Goal: Information Seeking & Learning: Check status

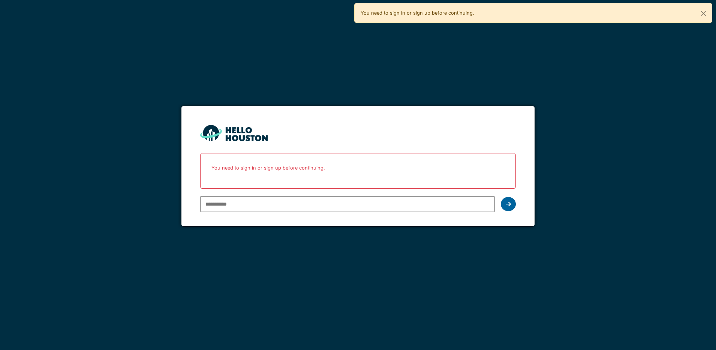
type input "**********"
click at [508, 204] on icon at bounding box center [508, 204] width 5 height 6
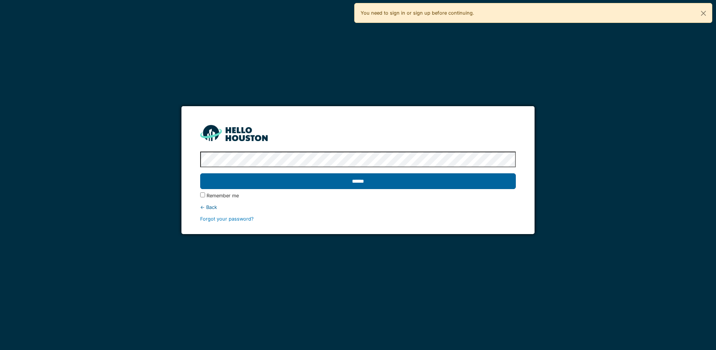
click at [374, 183] on input "******" at bounding box center [358, 181] width 316 height 16
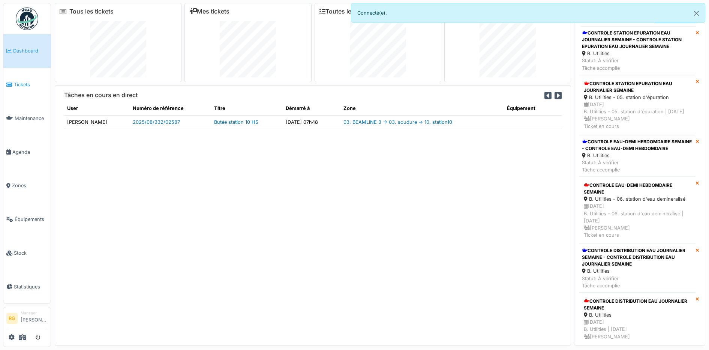
click at [21, 82] on span "Tickets" at bounding box center [31, 84] width 34 height 7
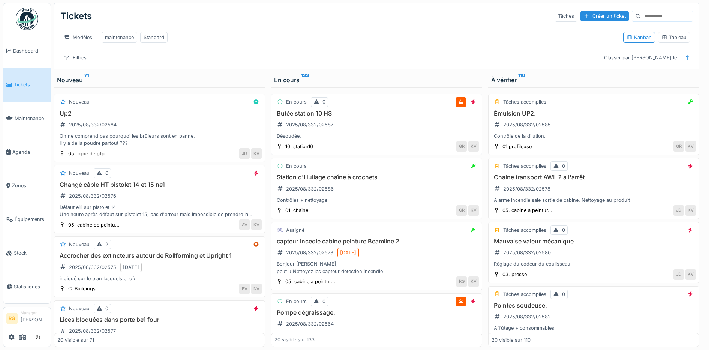
click at [357, 126] on div "[GEOGRAPHIC_DATA] 10 HS 2025/08/332/02587 Désoudée." at bounding box center [376, 125] width 204 height 30
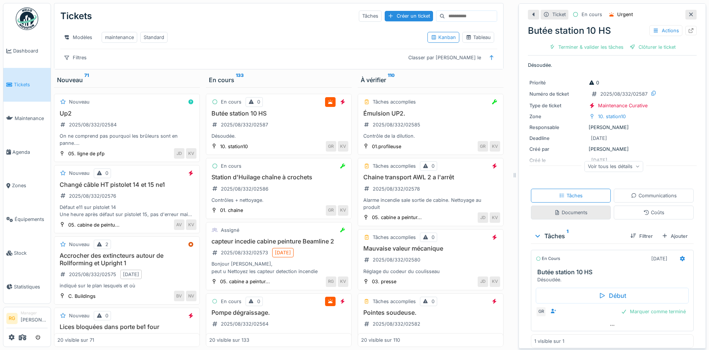
click at [568, 216] on div "Documents" at bounding box center [570, 212] width 33 height 7
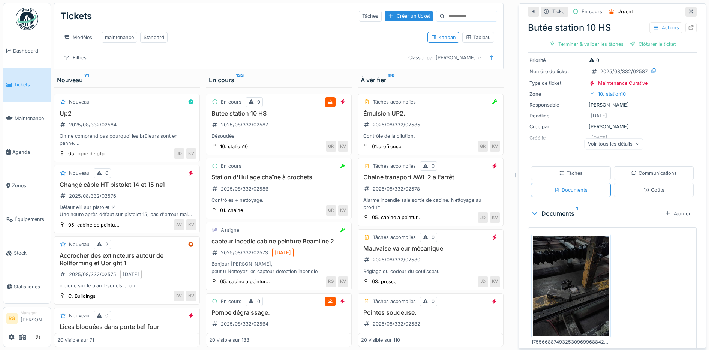
scroll to position [31, 0]
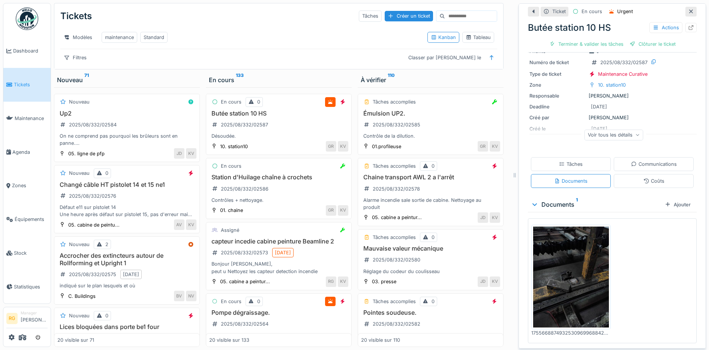
click at [560, 264] on img at bounding box center [571, 276] width 76 height 101
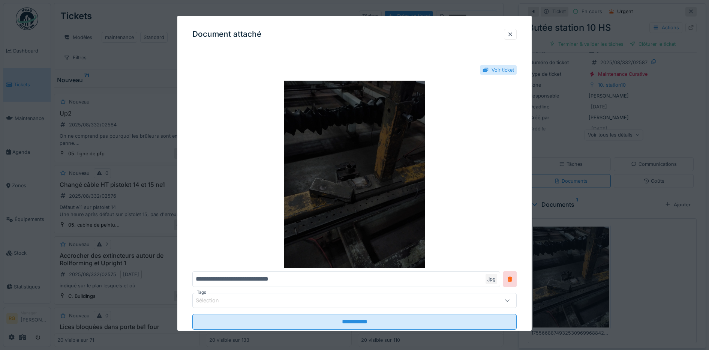
click at [358, 159] on img at bounding box center [354, 174] width 325 height 187
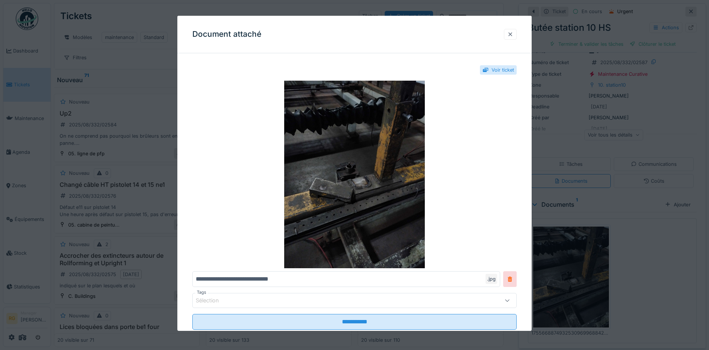
click at [513, 34] on div at bounding box center [510, 34] width 6 height 7
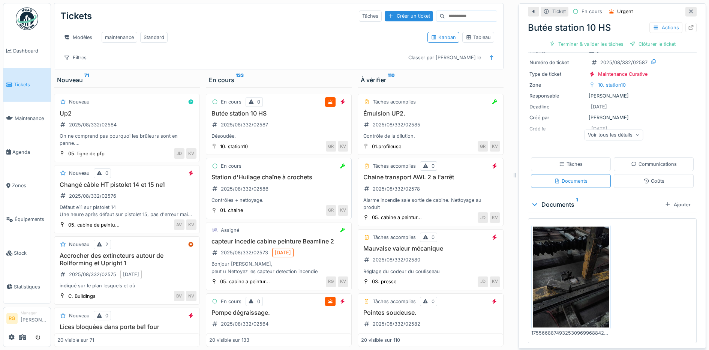
click at [281, 187] on div "Station d'Huilage chaîne à crochets 2025/08/332/02586 Contrôles + nettoyage." at bounding box center [278, 189] width 139 height 30
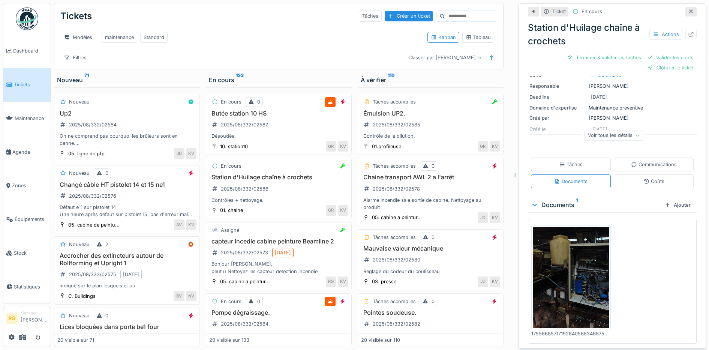
scroll to position [55, 0]
click at [558, 272] on img at bounding box center [571, 276] width 76 height 101
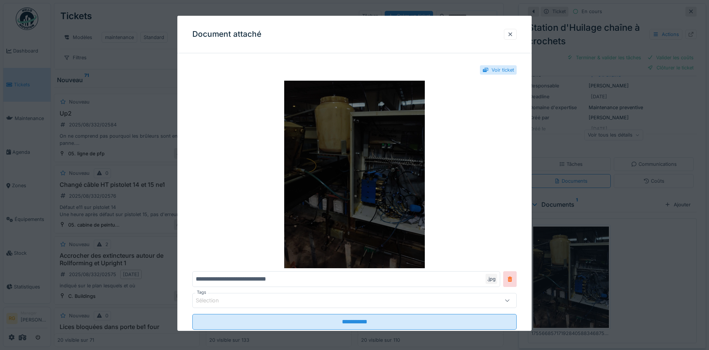
click at [355, 181] on img at bounding box center [354, 174] width 325 height 187
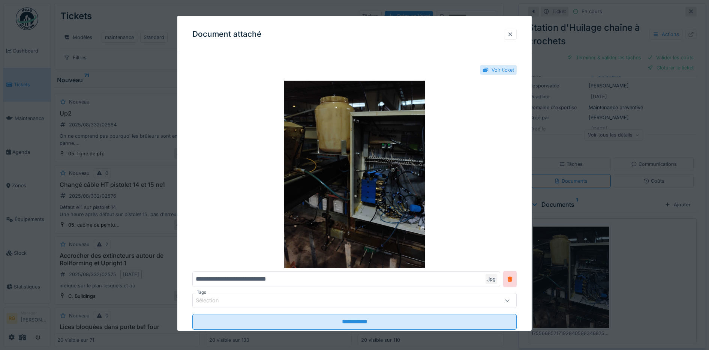
click at [513, 33] on div at bounding box center [510, 34] width 6 height 7
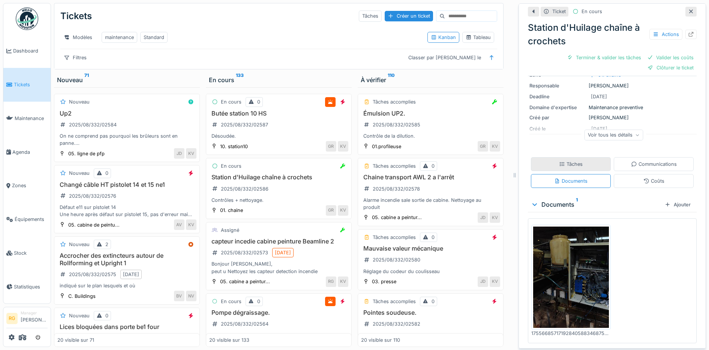
click at [579, 157] on div "Tâches" at bounding box center [571, 164] width 80 height 14
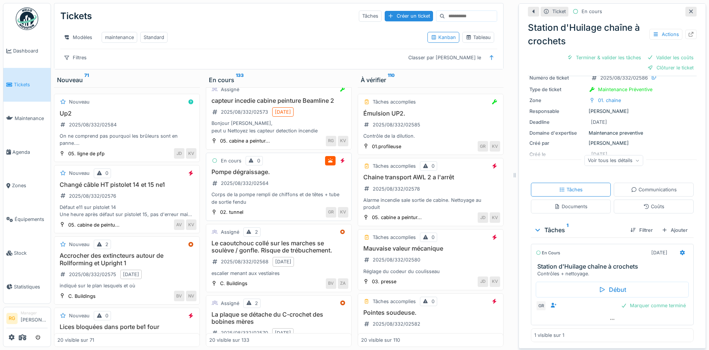
scroll to position [187, 0]
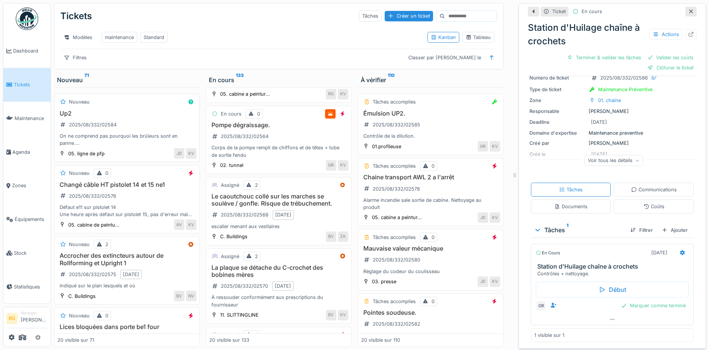
click at [148, 117] on div "Up2 2025/08/332/02584 On ne comprend pas pourquoi les brûleurs sont en panne. I…" at bounding box center [126, 128] width 139 height 37
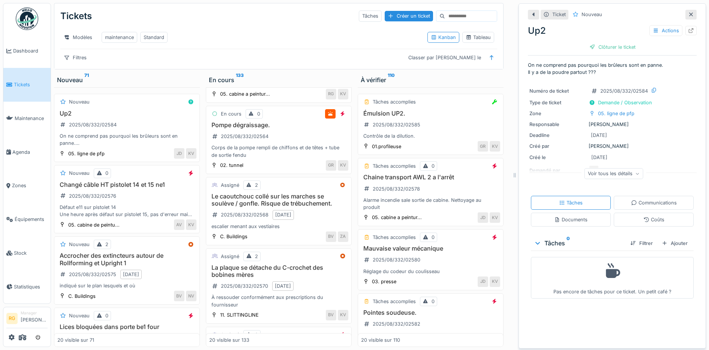
click at [636, 173] on icon at bounding box center [637, 174] width 3 height 2
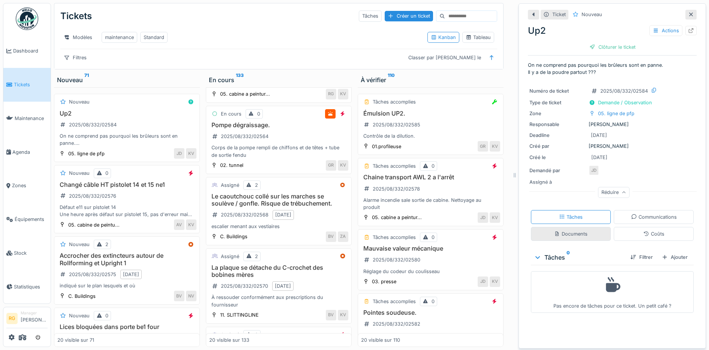
click at [575, 230] on div "Documents" at bounding box center [570, 233] width 33 height 7
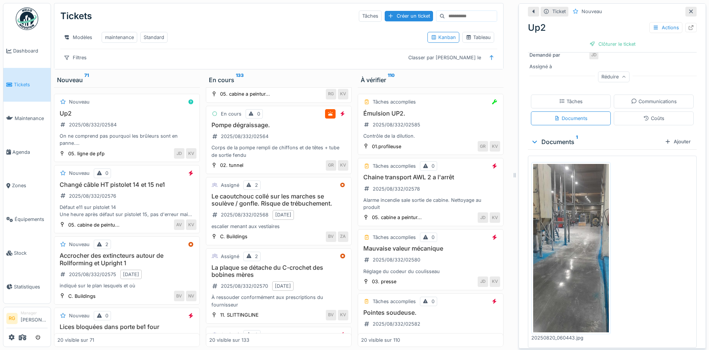
scroll to position [116, 0]
click at [568, 247] on img at bounding box center [571, 247] width 76 height 168
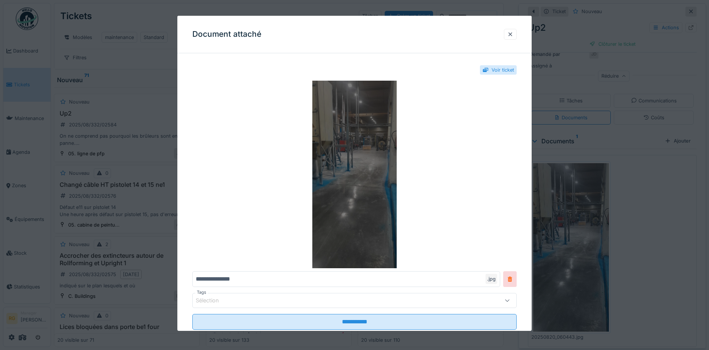
click at [345, 165] on img at bounding box center [354, 174] width 325 height 187
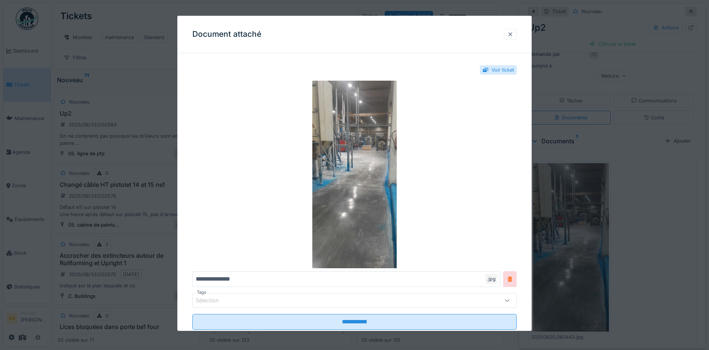
click at [513, 33] on div at bounding box center [510, 34] width 6 height 7
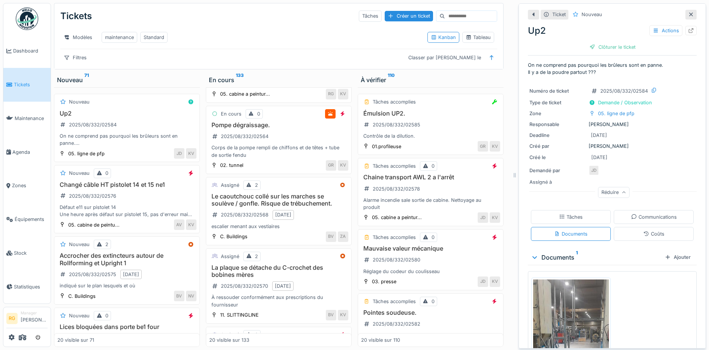
scroll to position [0, 0]
click at [142, 205] on div "Changé câble HT pistolet 14 et 15 ne1 2025/08/332/02576 Défaut e11 sur pistolet…" at bounding box center [126, 199] width 139 height 37
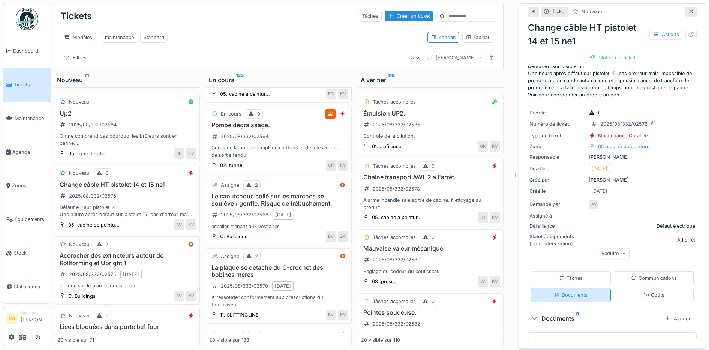
scroll to position [7, 0]
click at [576, 271] on div "Tâches" at bounding box center [571, 278] width 80 height 14
click at [570, 291] on div "Documents" at bounding box center [570, 294] width 33 height 7
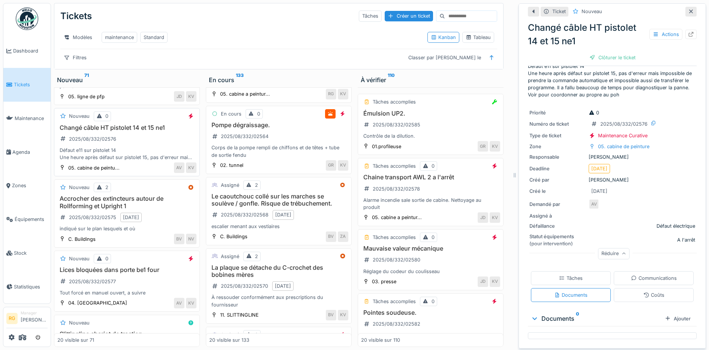
scroll to position [94, 0]
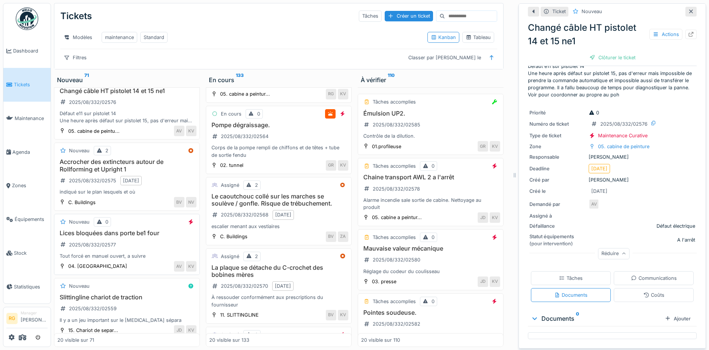
click at [146, 243] on div "Lices bloquées dans porte be1 four 2025/08/332/02577 Tout forcé en manuel ouver…" at bounding box center [126, 244] width 139 height 30
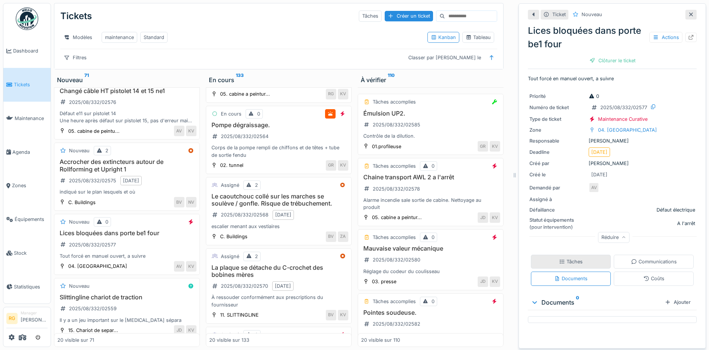
click at [567, 258] on div "Tâches" at bounding box center [571, 261] width 24 height 7
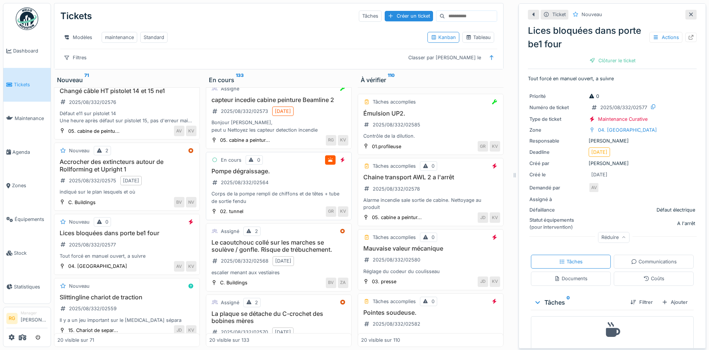
scroll to position [141, 0]
click at [286, 179] on div "Pompe dégraissage. 2025/08/332/02564 Corps de la pompe rempli de chiffons et de…" at bounding box center [278, 186] width 139 height 37
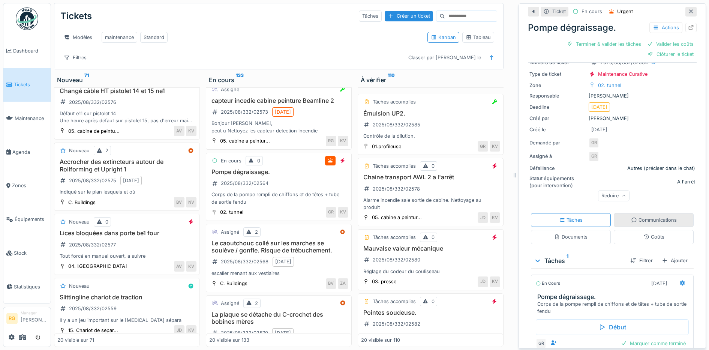
scroll to position [86, 0]
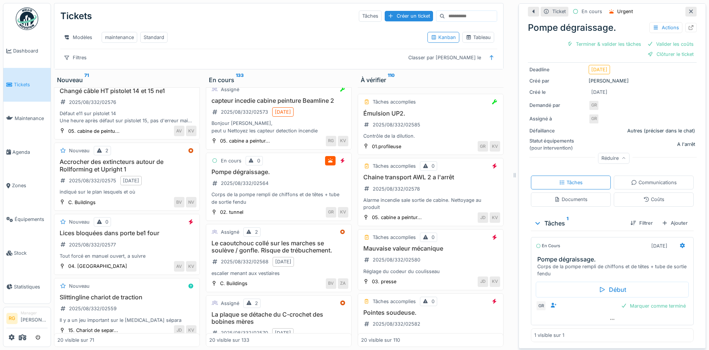
click at [558, 196] on div "Documents" at bounding box center [570, 199] width 33 height 7
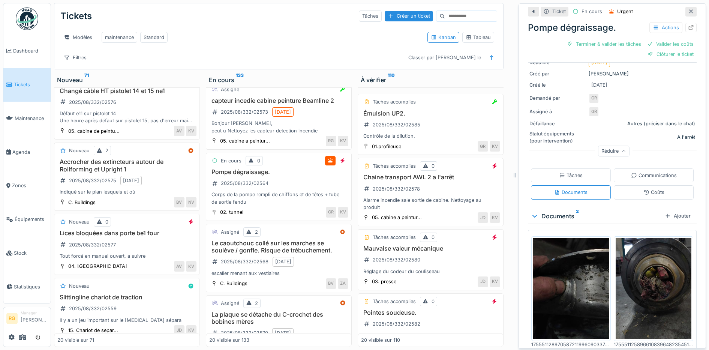
scroll to position [104, 0]
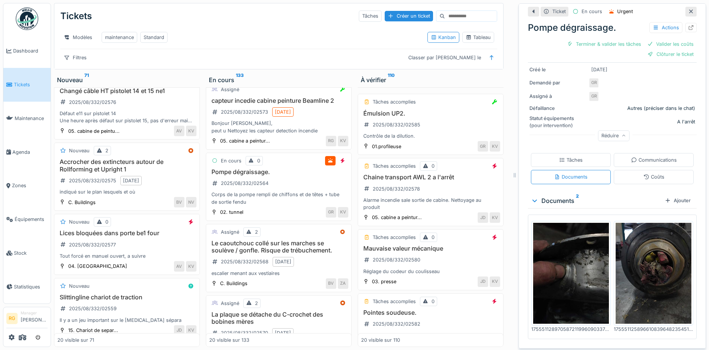
click at [573, 279] on img at bounding box center [571, 273] width 76 height 101
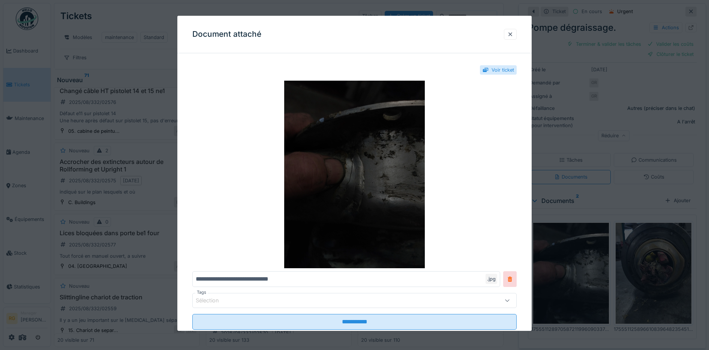
click at [395, 168] on img at bounding box center [354, 174] width 325 height 187
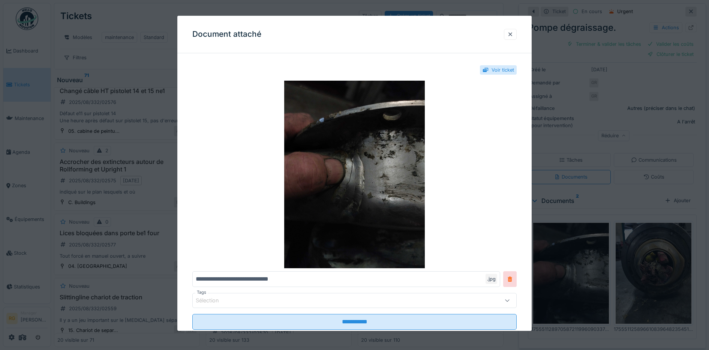
drag, startPoint x: 513, startPoint y: 35, endPoint x: 599, endPoint y: 248, distance: 230.1
click at [513, 34] on div at bounding box center [510, 34] width 6 height 7
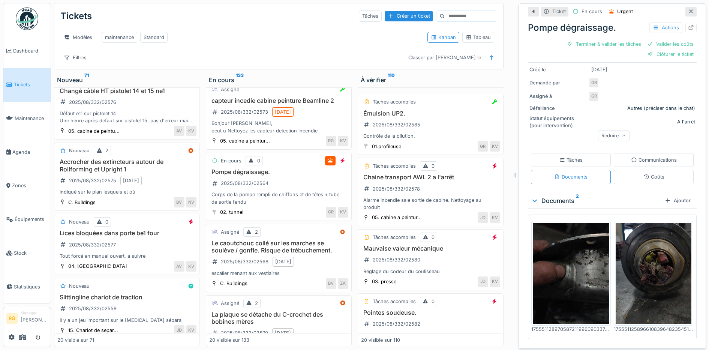
click at [654, 259] on img at bounding box center [653, 273] width 76 height 101
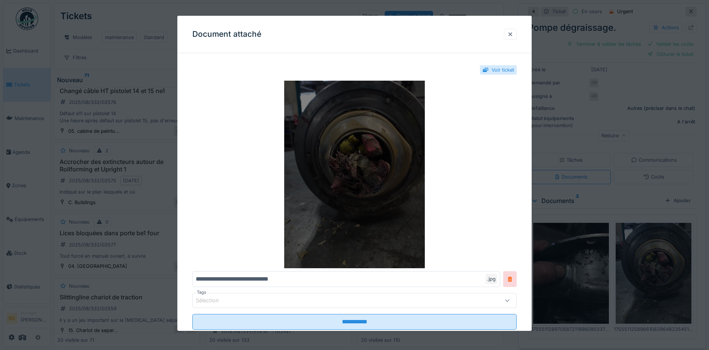
click at [376, 162] on img at bounding box center [354, 174] width 325 height 187
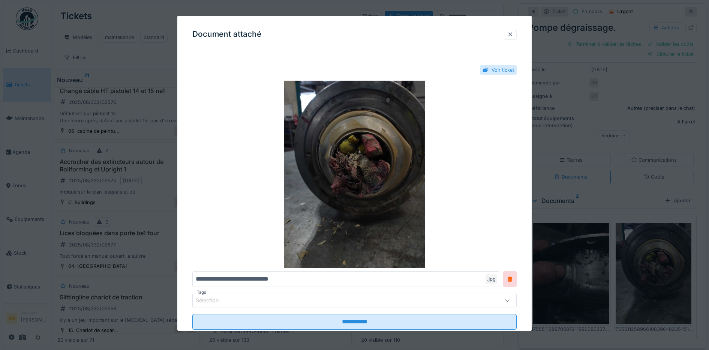
click at [513, 33] on div at bounding box center [510, 34] width 6 height 7
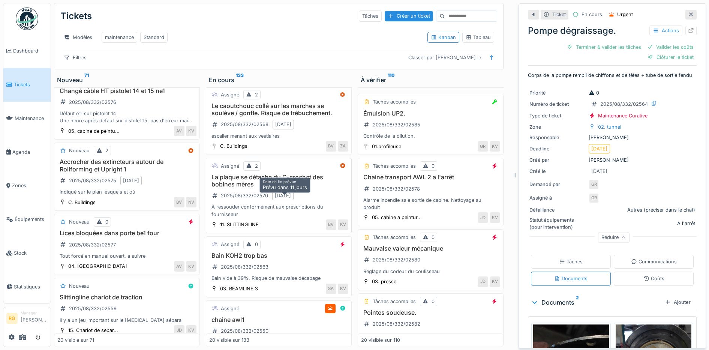
scroll to position [281, 0]
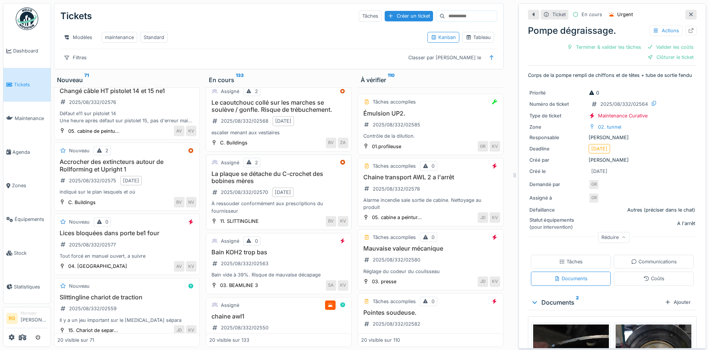
click at [314, 186] on div "La plaque se détache du C-crochet des bobines mères 2025/08/332/02570 31/08/202…" at bounding box center [278, 192] width 139 height 44
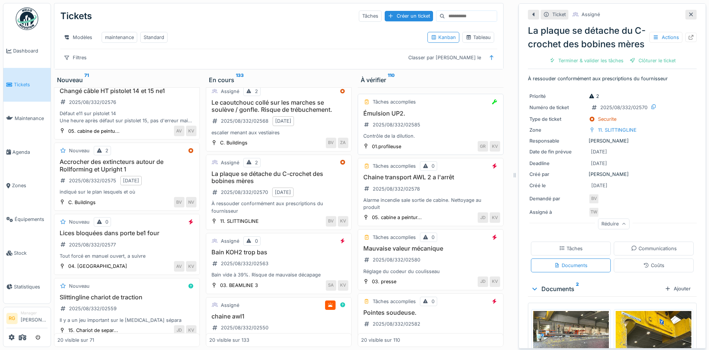
click at [438, 128] on div "Émulsion UP2. 2025/08/332/02585 Contrôle de la dilution." at bounding box center [430, 125] width 139 height 30
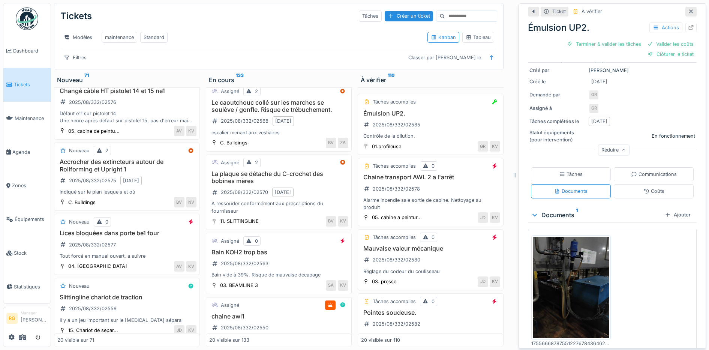
scroll to position [98, 0]
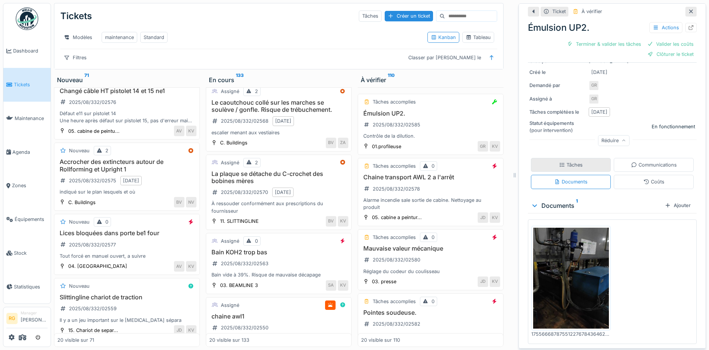
click at [571, 164] on div "Tâches" at bounding box center [571, 164] width 24 height 7
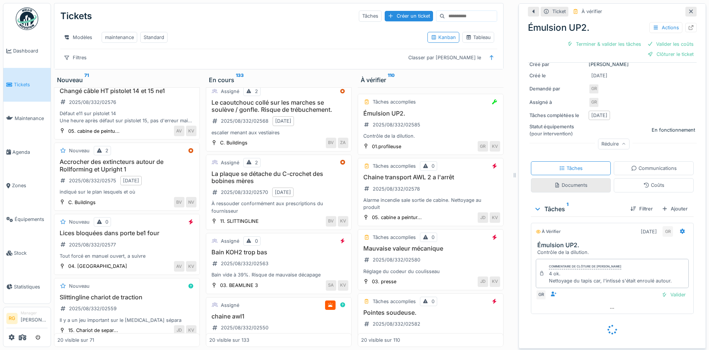
scroll to position [84, 0]
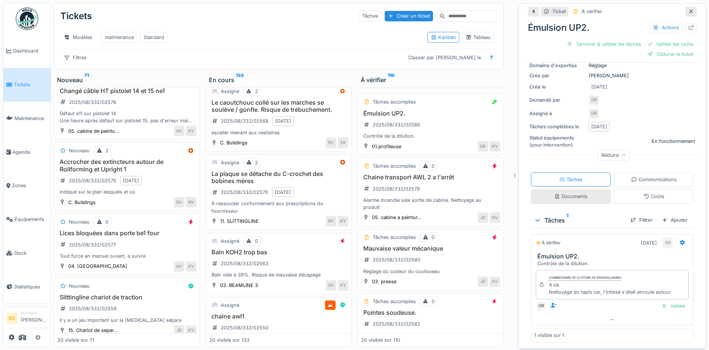
click at [575, 193] on div "Documents" at bounding box center [570, 196] width 33 height 7
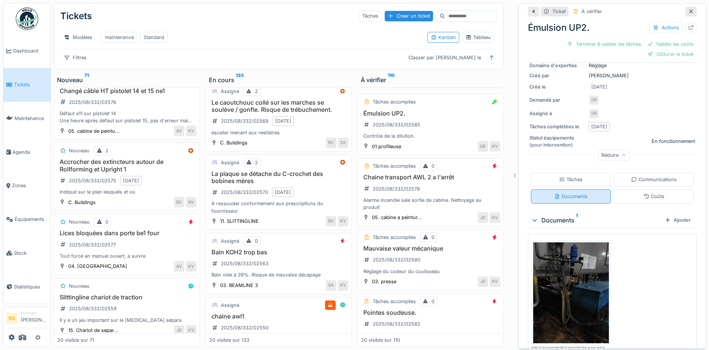
scroll to position [98, 0]
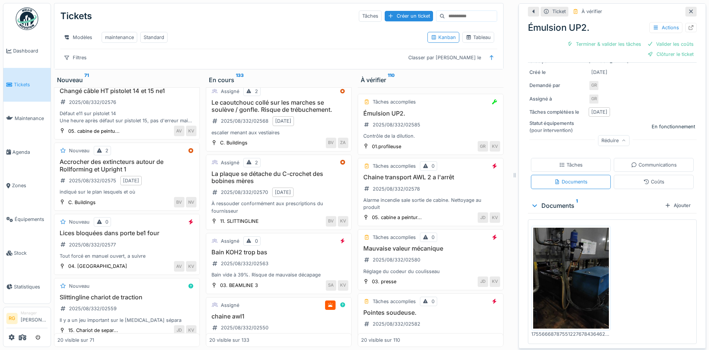
click at [556, 270] on img at bounding box center [571, 278] width 76 height 101
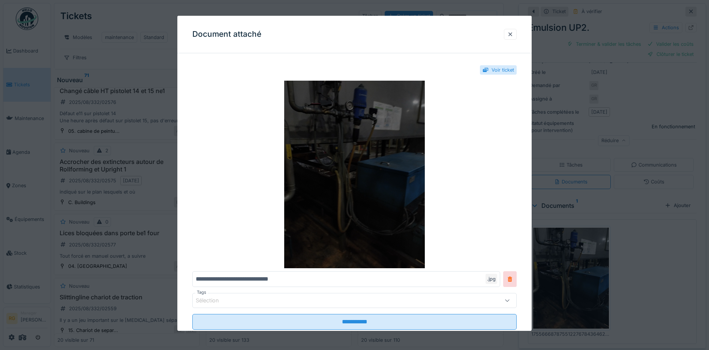
click at [369, 174] on img at bounding box center [354, 174] width 325 height 187
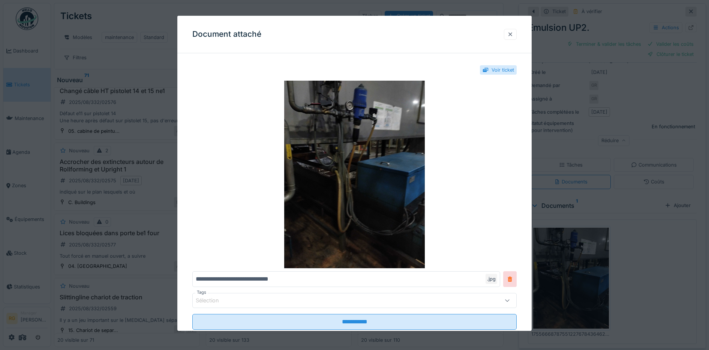
click at [513, 35] on div at bounding box center [510, 34] width 6 height 7
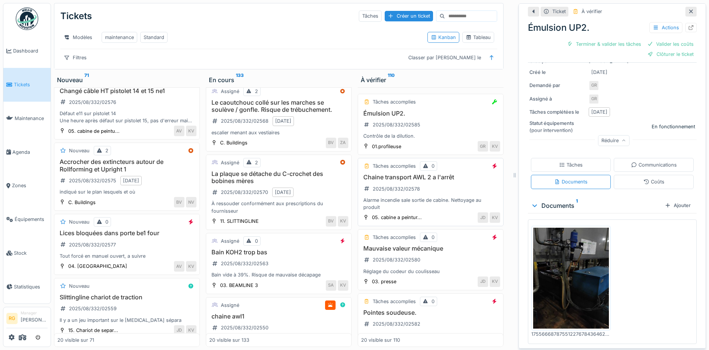
click at [423, 188] on div "Chaine transport AWL 2 a l'arrêt 2025/08/332/02578 Alarme incendie sale sortie …" at bounding box center [430, 192] width 139 height 37
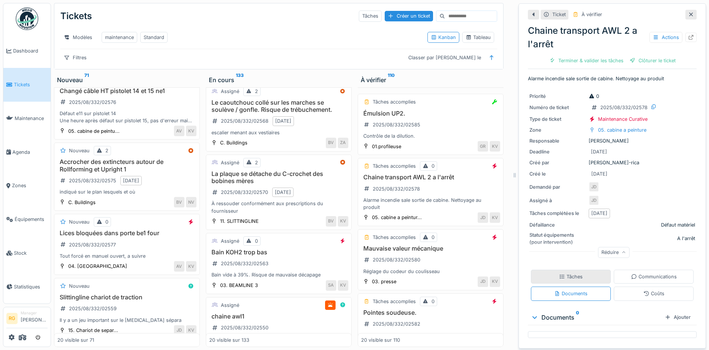
click at [569, 273] on div "Tâches" at bounding box center [571, 276] width 24 height 7
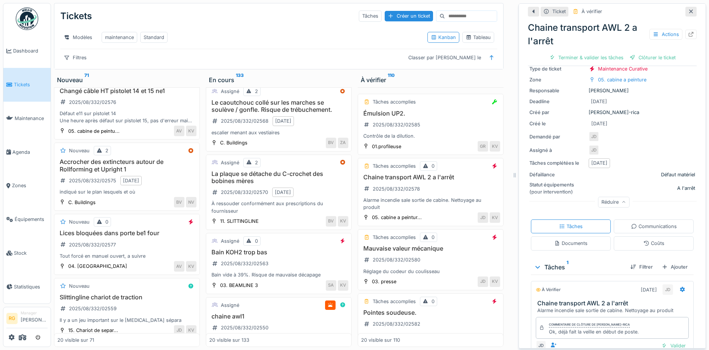
scroll to position [90, 0]
